Goal: Communication & Community: Participate in discussion

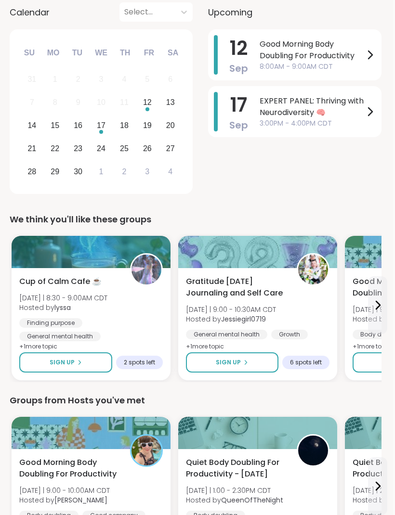
click at [338, 45] on span "Good Morning Body Doubling For Productivity" at bounding box center [311, 49] width 104 height 23
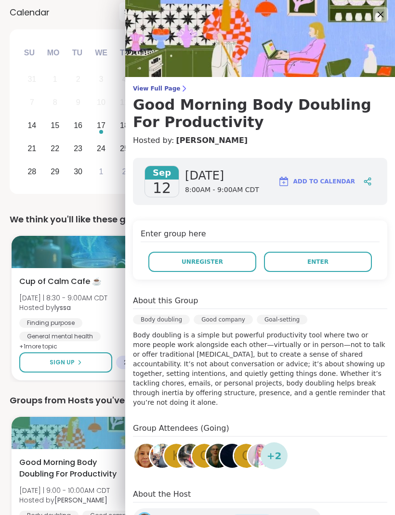
click at [337, 256] on button "Enter" at bounding box center [318, 262] width 108 height 20
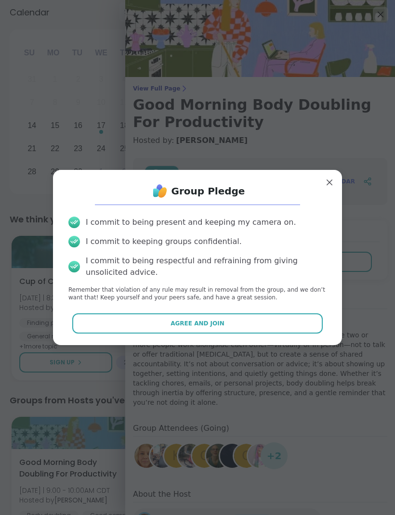
click at [213, 325] on span "Agree and Join" at bounding box center [197, 323] width 54 height 9
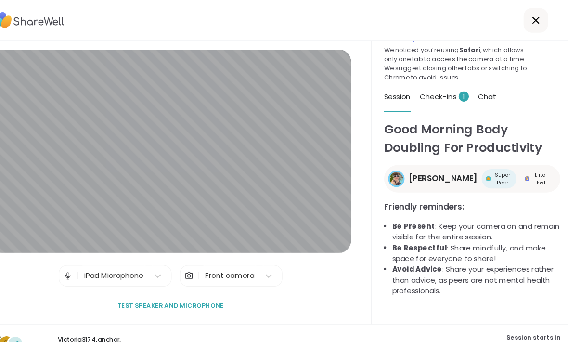
scroll to position [22, 0]
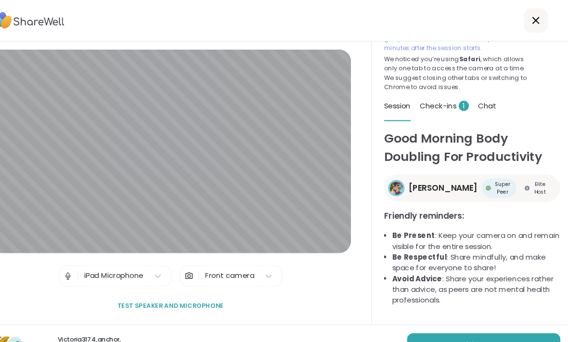
click at [394, 328] on span "Join now" at bounding box center [479, 324] width 26 height 9
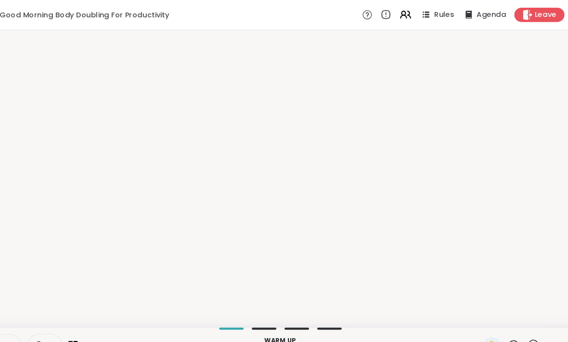
scroll to position [0, 0]
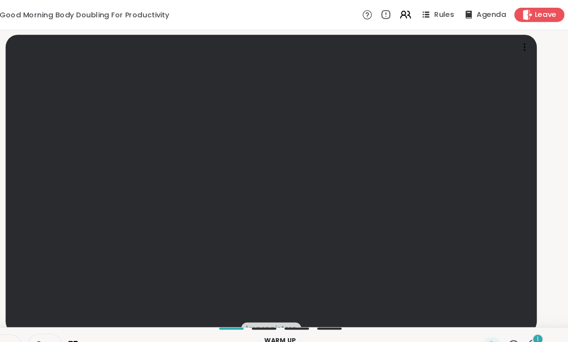
click at [394, 325] on div "1" at bounding box center [535, 319] width 11 height 11
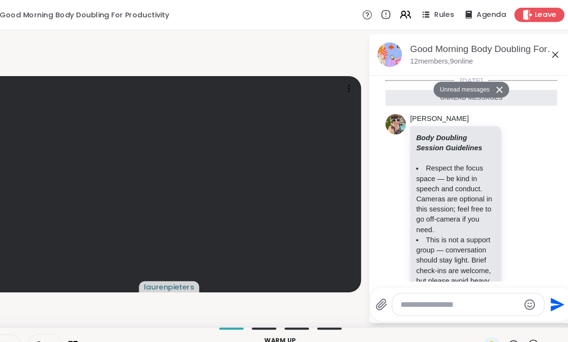
scroll to position [283, 0]
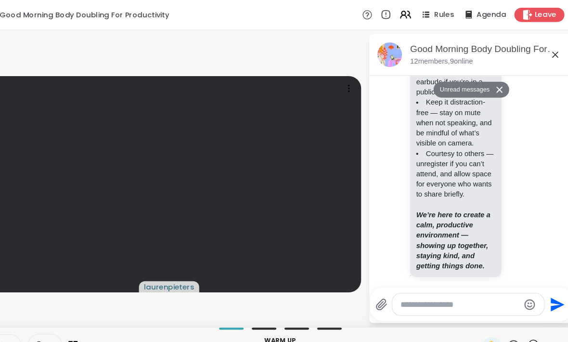
click at [394, 292] on textarea "Type your message" at bounding box center [462, 287] width 112 height 10
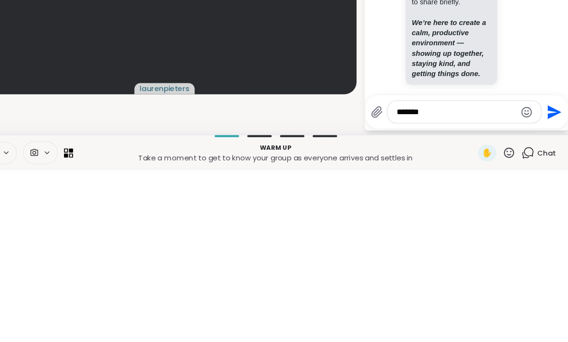
type textarea "*******"
click at [394, 279] on icon "Send" at bounding box center [553, 286] width 15 height 15
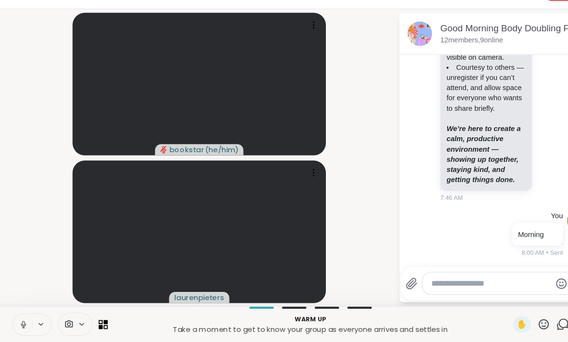
click at [23, 322] on icon at bounding box center [22, 324] width 2 height 4
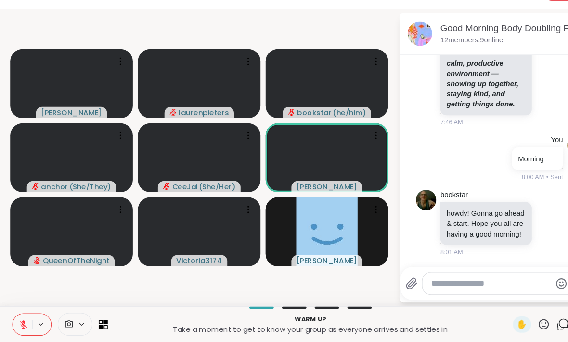
scroll to position [462, 0]
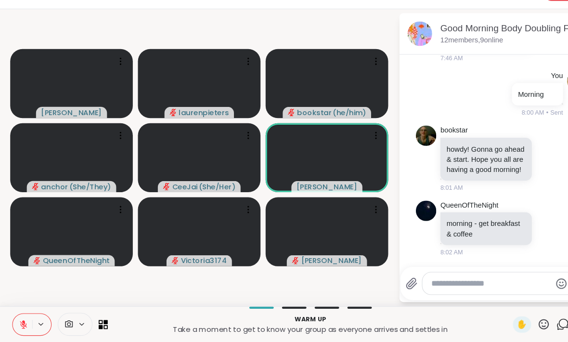
click at [394, 282] on textarea "Type your message" at bounding box center [463, 287] width 112 height 10
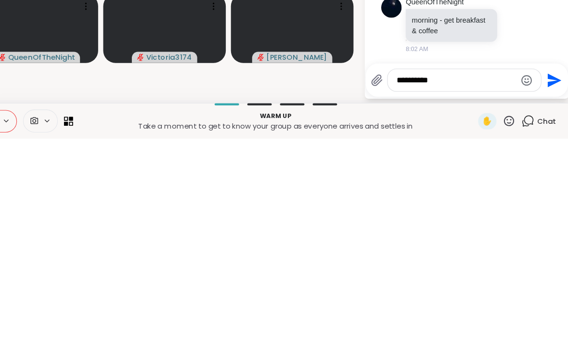
type textarea "**********"
click at [394, 280] on icon "Send" at bounding box center [555, 286] width 13 height 13
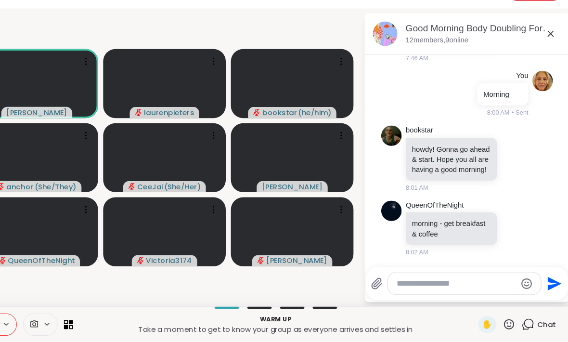
scroll to position [513, 0]
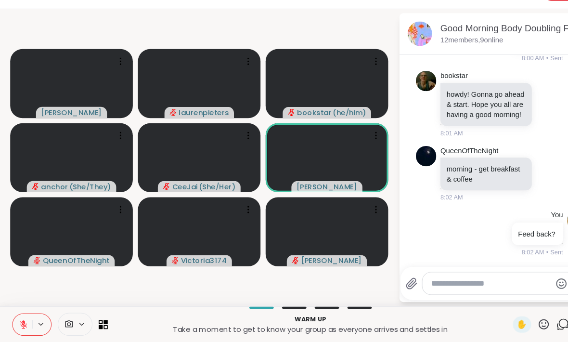
click at [21, 321] on icon at bounding box center [22, 323] width 3 height 4
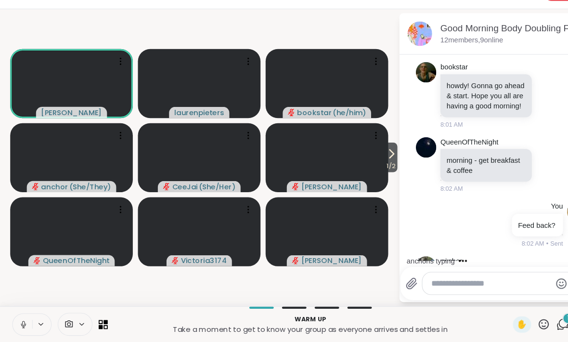
scroll to position [574, 0]
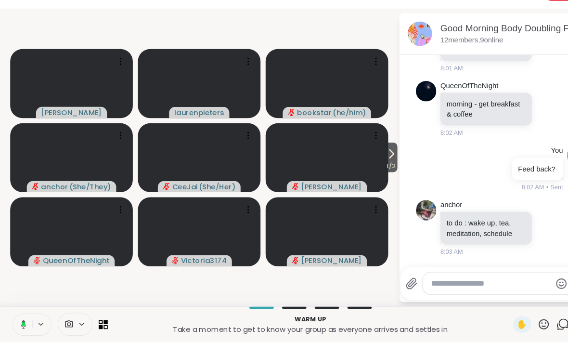
click at [26, 315] on button at bounding box center [21, 325] width 20 height 20
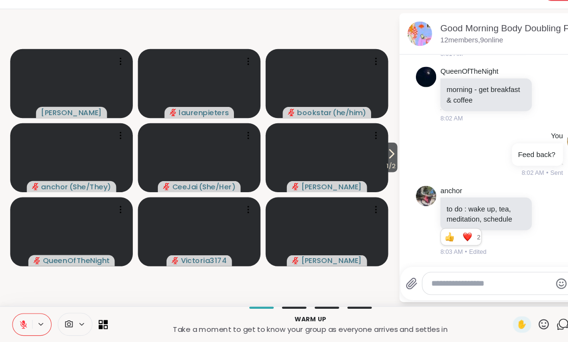
click at [367, 161] on icon at bounding box center [369, 165] width 4 height 8
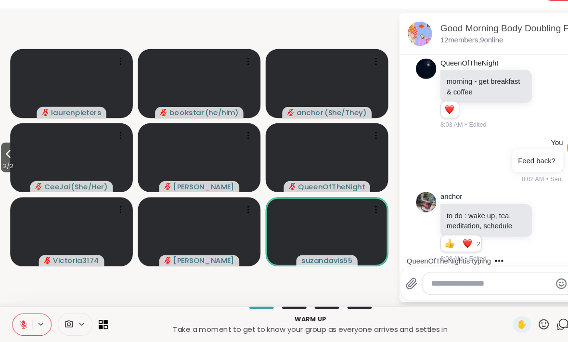
click at [12, 159] on icon at bounding box center [8, 165] width 12 height 12
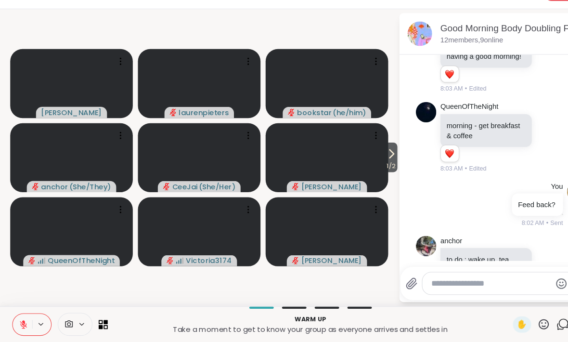
click at [22, 321] on icon at bounding box center [22, 323] width 3 height 4
click at [394, 318] on div "✋" at bounding box center [491, 325] width 17 height 15
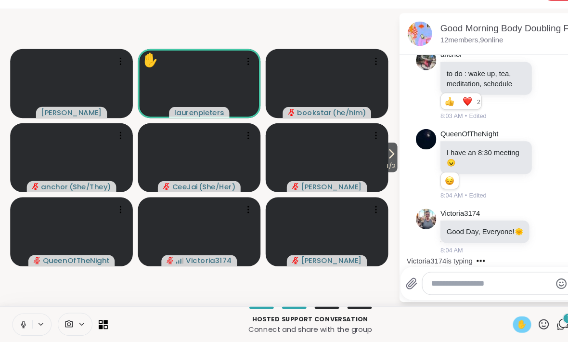
scroll to position [881, 0]
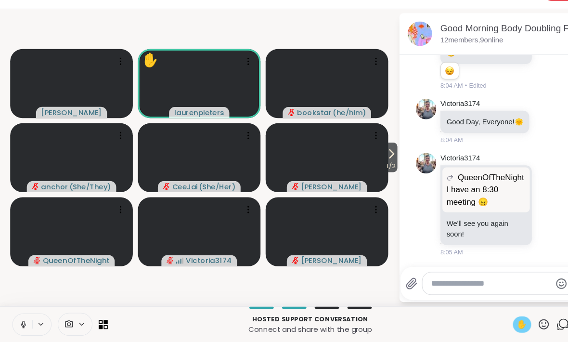
click at [26, 321] on icon at bounding box center [22, 325] width 9 height 9
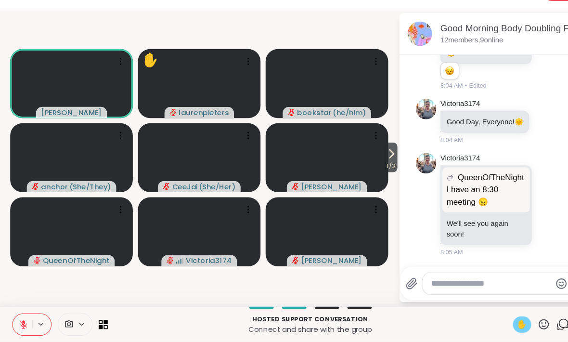
click at [394, 320] on span "✋" at bounding box center [492, 326] width 10 height 12
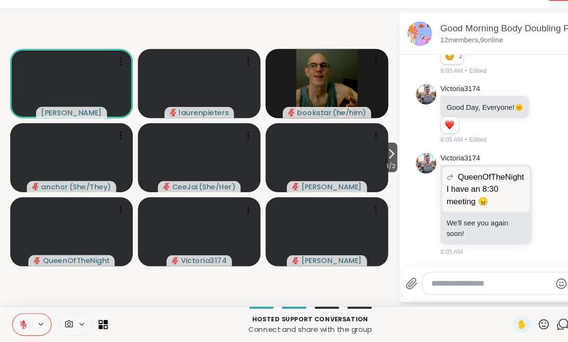
click at [394, 277] on div at bounding box center [470, 286] width 144 height 21
click at [394, 282] on textarea "Type your message" at bounding box center [463, 287] width 112 height 10
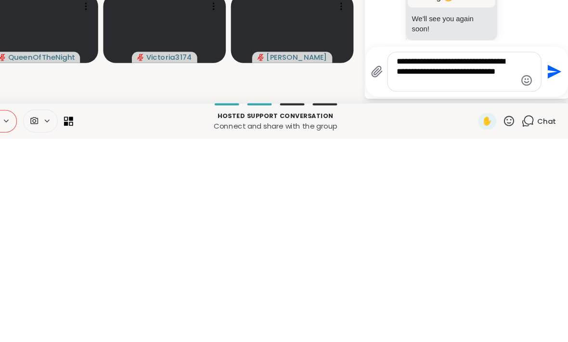
type textarea "**********"
click at [394, 268] on button "Send" at bounding box center [554, 279] width 22 height 22
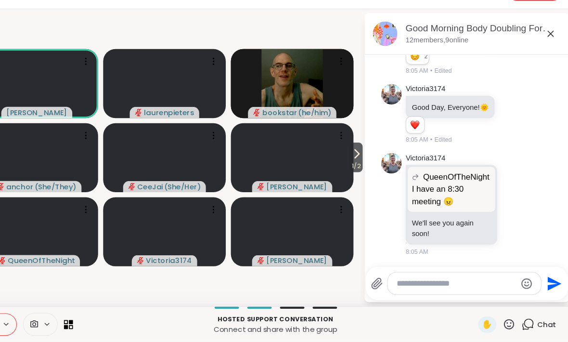
scroll to position [974, 0]
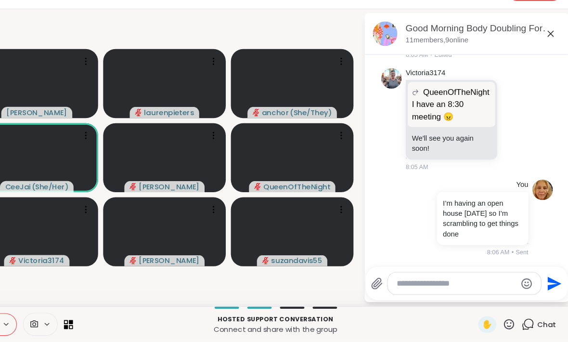
click at [54, 314] on div at bounding box center [70, 325] width 33 height 22
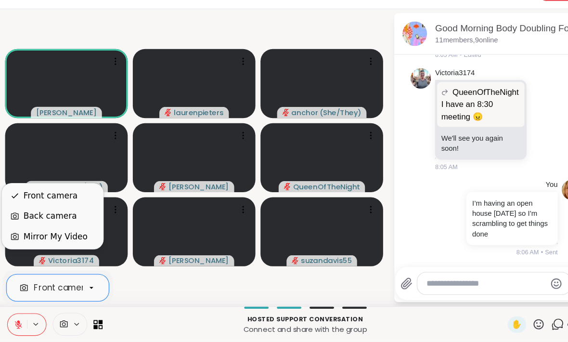
click at [71, 237] on div "Mirror My Video" at bounding box center [57, 243] width 60 height 12
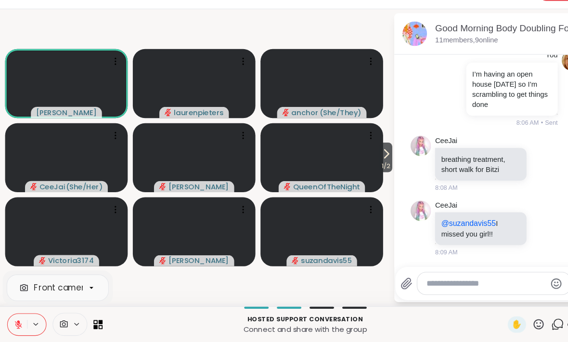
scroll to position [1253, 0]
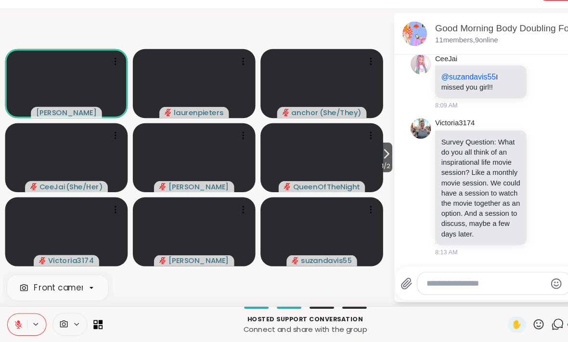
click at [22, 315] on button at bounding box center [21, 325] width 18 height 20
click at [18, 321] on icon at bounding box center [22, 325] width 9 height 9
click at [20, 322] on icon at bounding box center [22, 325] width 7 height 7
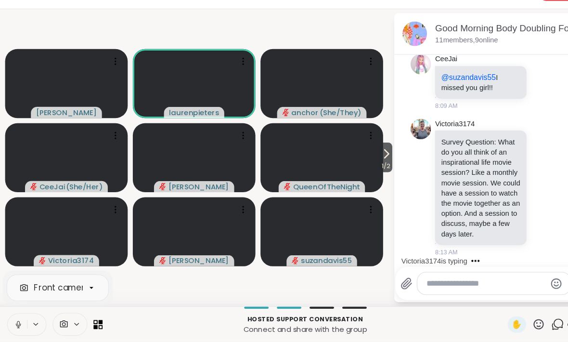
click at [12, 315] on button at bounding box center [21, 325] width 18 height 20
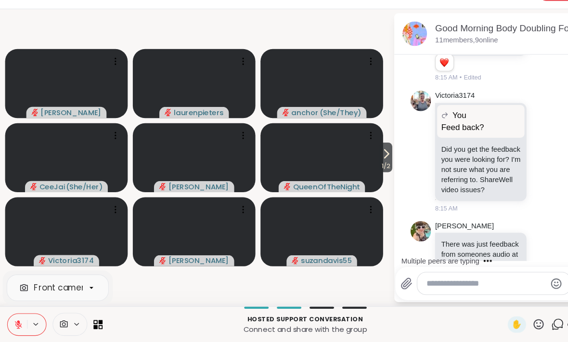
scroll to position [1482, 0]
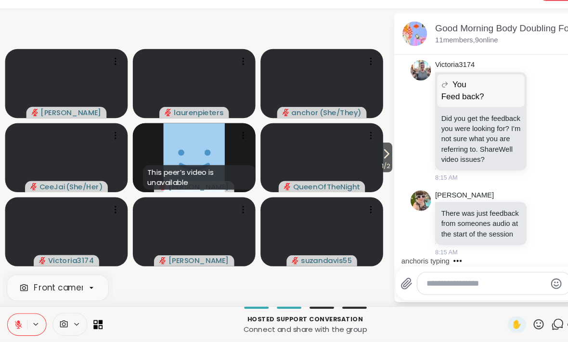
click at [394, 127] on icon at bounding box center [528, 133] width 9 height 12
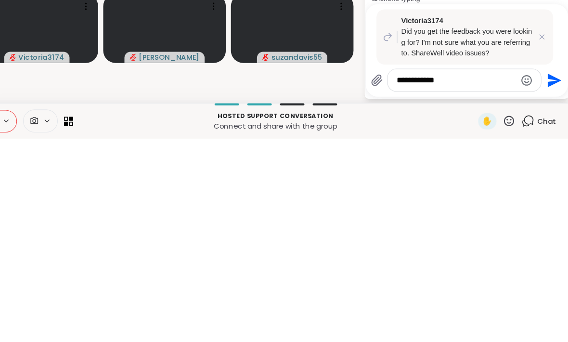
type textarea "**********"
click at [394, 280] on icon "Send" at bounding box center [555, 286] width 13 height 13
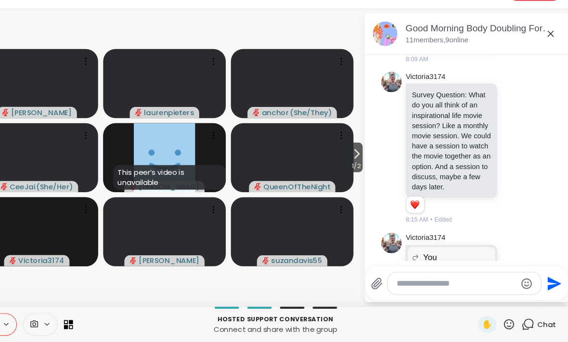
scroll to position [1277, 0]
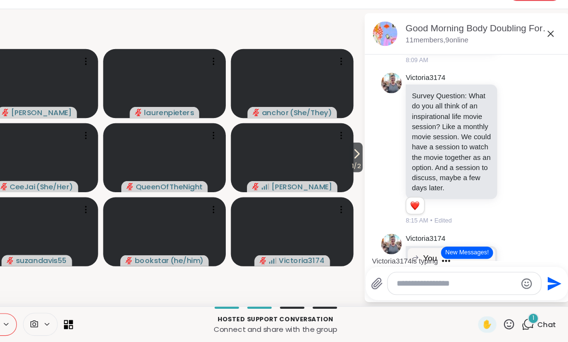
click at [394, 282] on textarea "Type your message" at bounding box center [463, 287] width 112 height 10
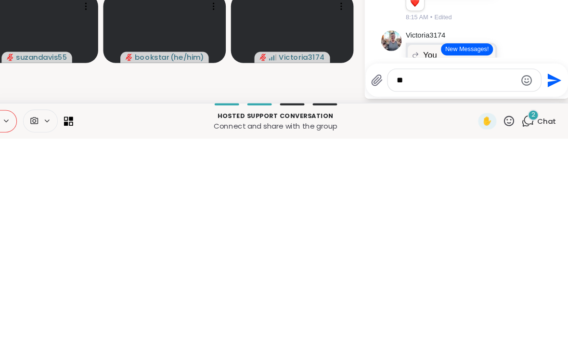
type textarea "*"
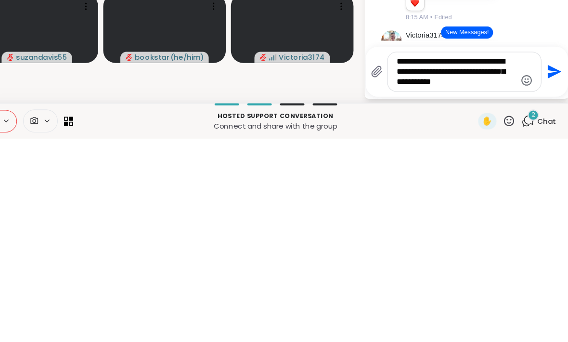
type textarea "**********"
click at [394, 272] on icon "Send" at bounding box center [555, 278] width 13 height 13
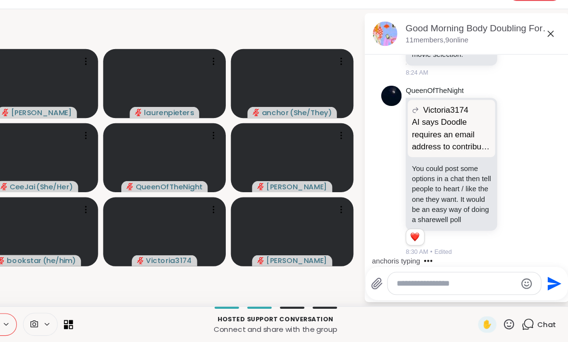
scroll to position [2751, 0]
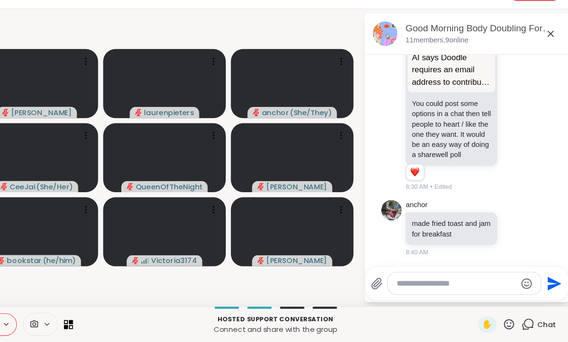
click at [394, 276] on div at bounding box center [469, 287] width 145 height 22
click at [394, 282] on textarea "Type your message" at bounding box center [463, 287] width 112 height 10
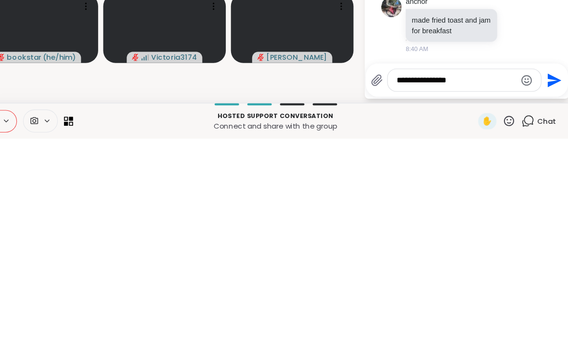
type textarea "**********"
click at [394, 280] on icon "Send" at bounding box center [555, 286] width 13 height 13
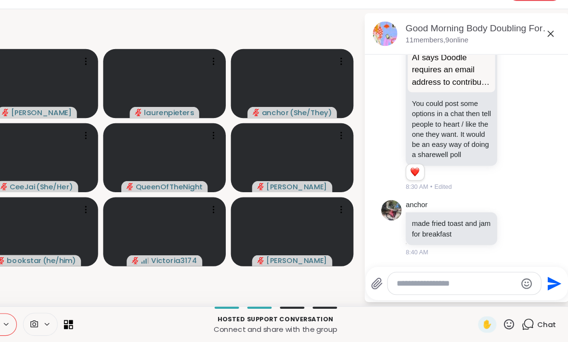
scroll to position [2802, 0]
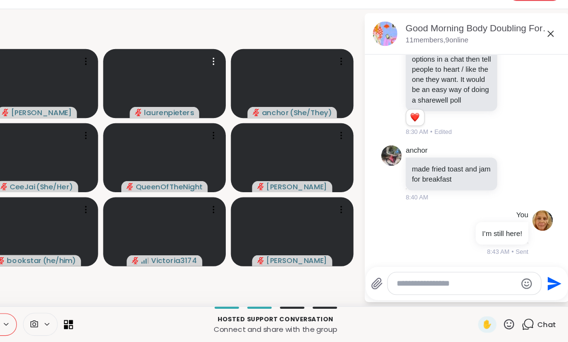
click at [164, 66] on video at bounding box center [187, 98] width 115 height 65
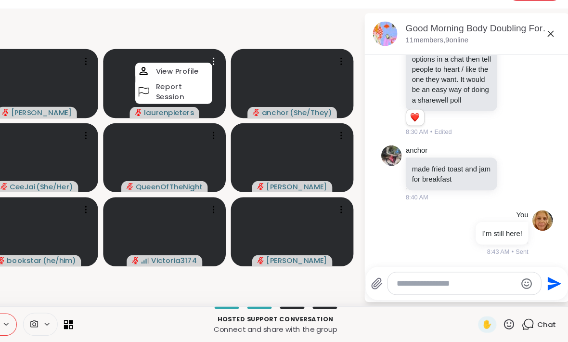
click at [130, 70] on video at bounding box center [187, 98] width 115 height 65
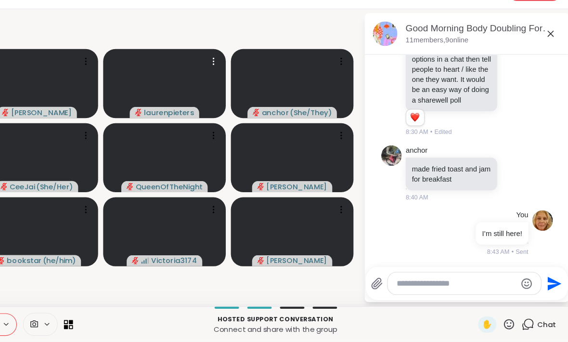
click at [194, 66] on video at bounding box center [187, 98] width 115 height 65
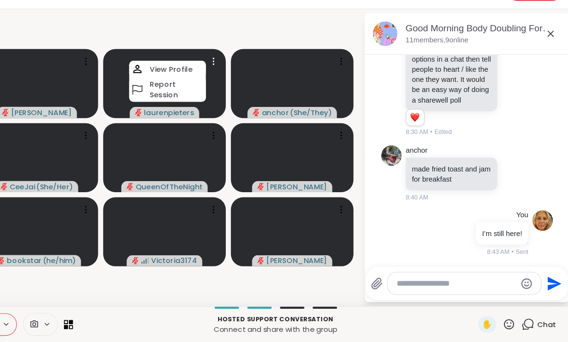
click at [139, 32] on video-player-container "[PERSON_NAME] View Profile Report Session anchor ( She/They ) [PERSON_NAME] ( S…" at bounding box center [188, 168] width 364 height 272
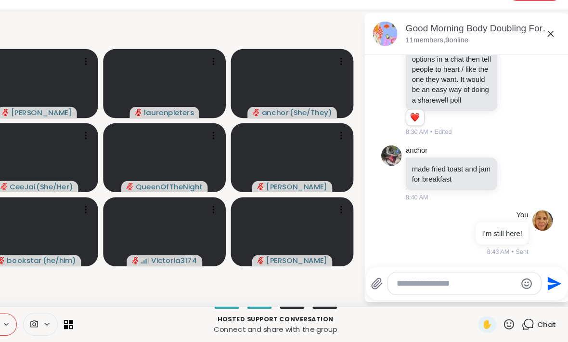
click at [62, 321] on icon at bounding box center [65, 324] width 7 height 7
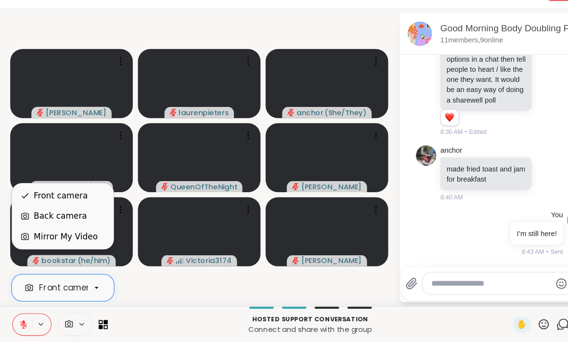
click at [49, 198] on div "Front camera" at bounding box center [57, 204] width 51 height 12
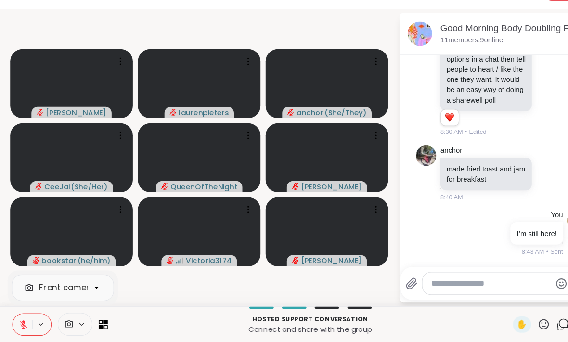
click at [394, 282] on textarea "Type your message" at bounding box center [463, 287] width 112 height 10
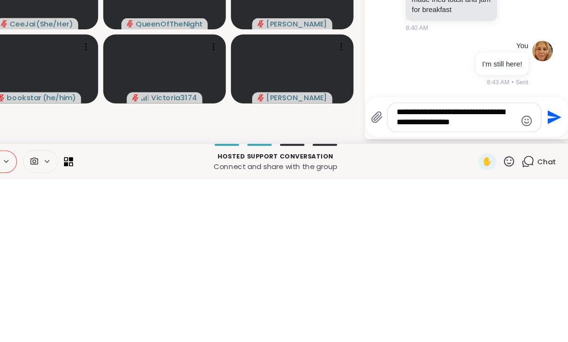
type textarea "**********"
click at [394, 276] on icon "Send" at bounding box center [553, 283] width 15 height 15
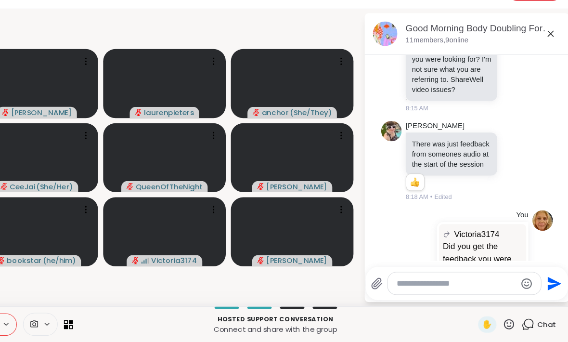
scroll to position [1505, 0]
